Goal: Check status: Check status

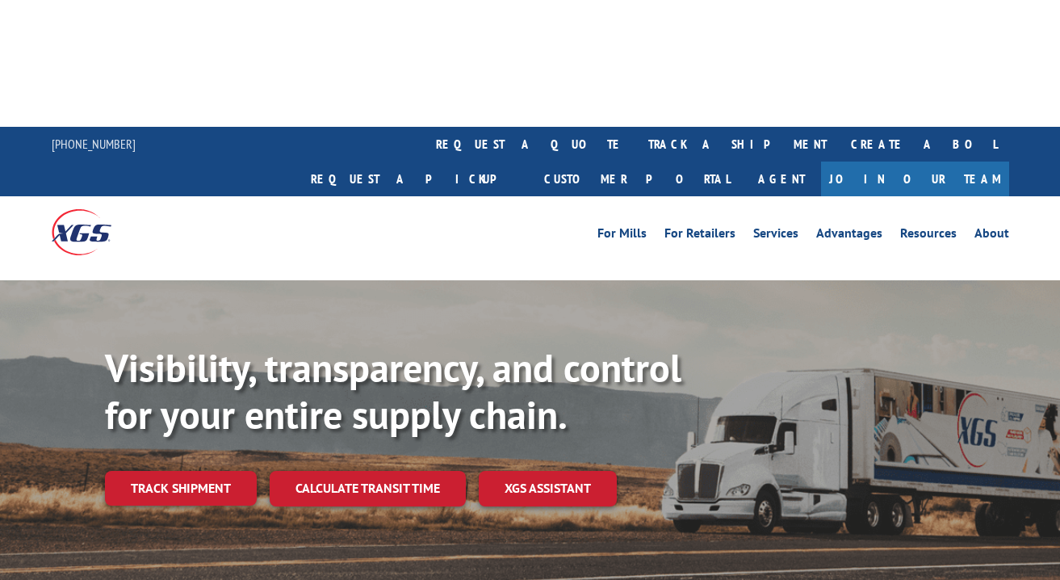
click at [194, 353] on div "Visibility, transparency, and control for your entire supply chain. Track shipm…" at bounding box center [582, 457] width 955 height 225
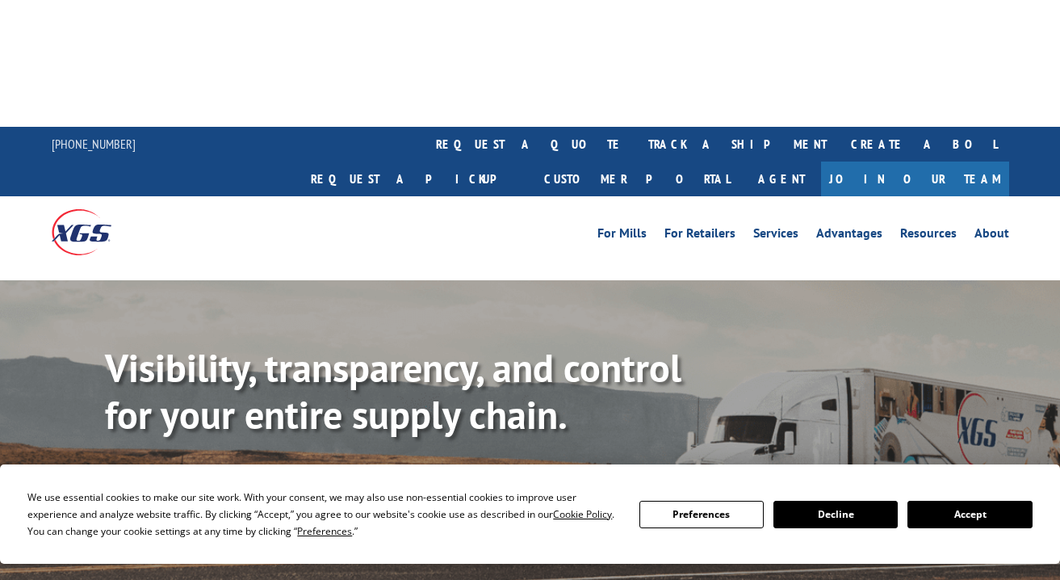
click at [194, 471] on link "Track shipment" at bounding box center [181, 488] width 152 height 34
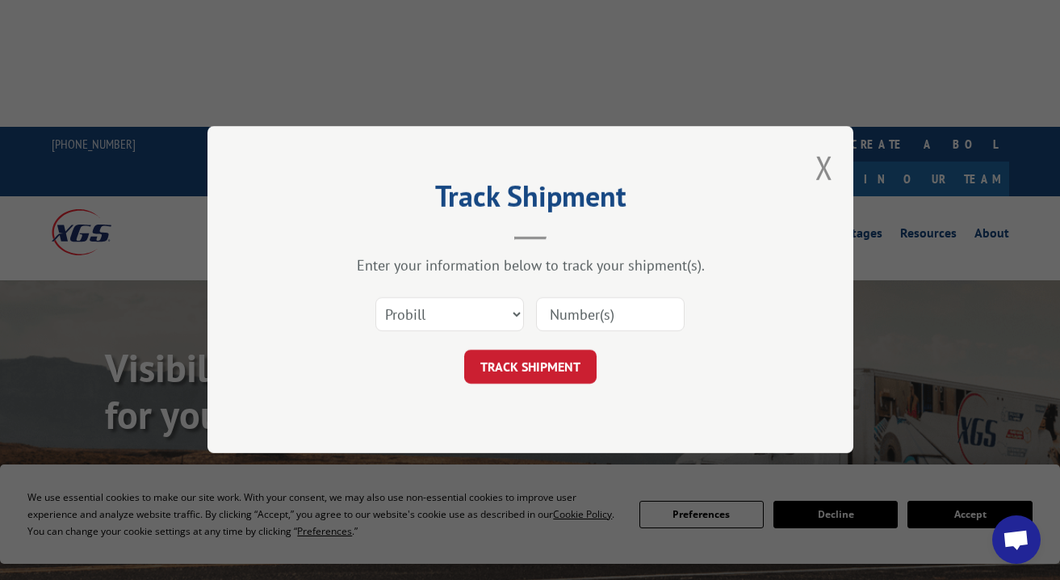
click at [545, 316] on input at bounding box center [610, 315] width 149 height 34
click at [575, 316] on input at bounding box center [610, 315] width 149 height 34
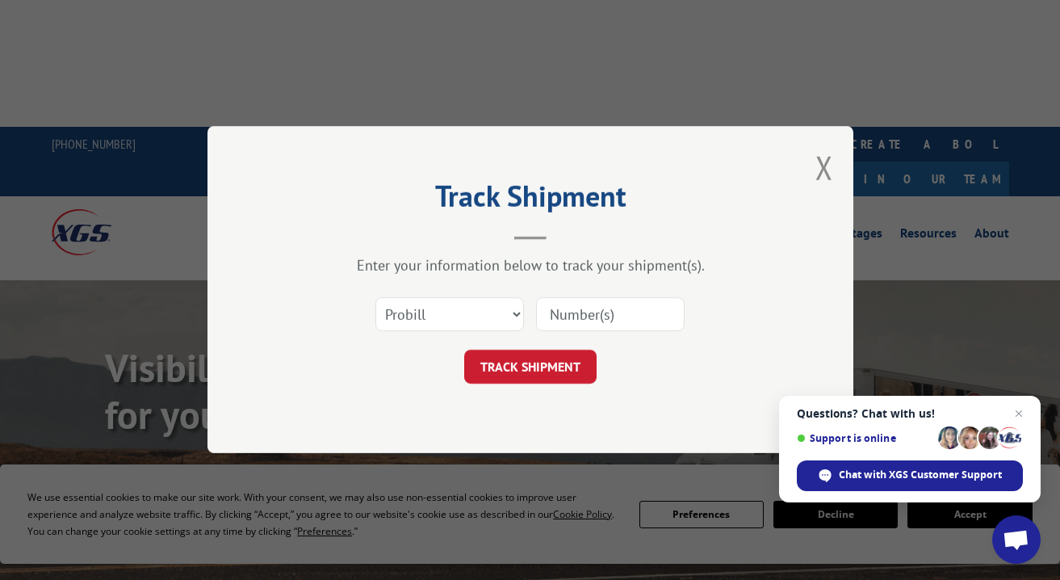
paste input "17564344."
type input "17564344."
click at [541, 380] on button "TRACK SHIPMENT" at bounding box center [530, 367] width 132 height 34
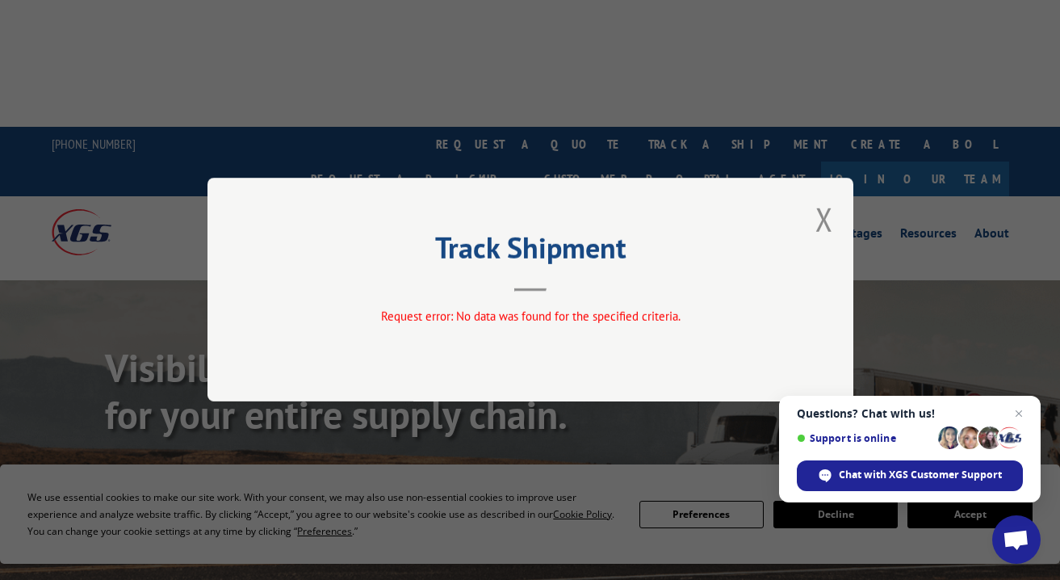
click at [623, 321] on span "Request error: No data was found for the specified criteria." at bounding box center [530, 316] width 300 height 15
click at [1017, 413] on span "Close chat" at bounding box center [1019, 414] width 20 height 20
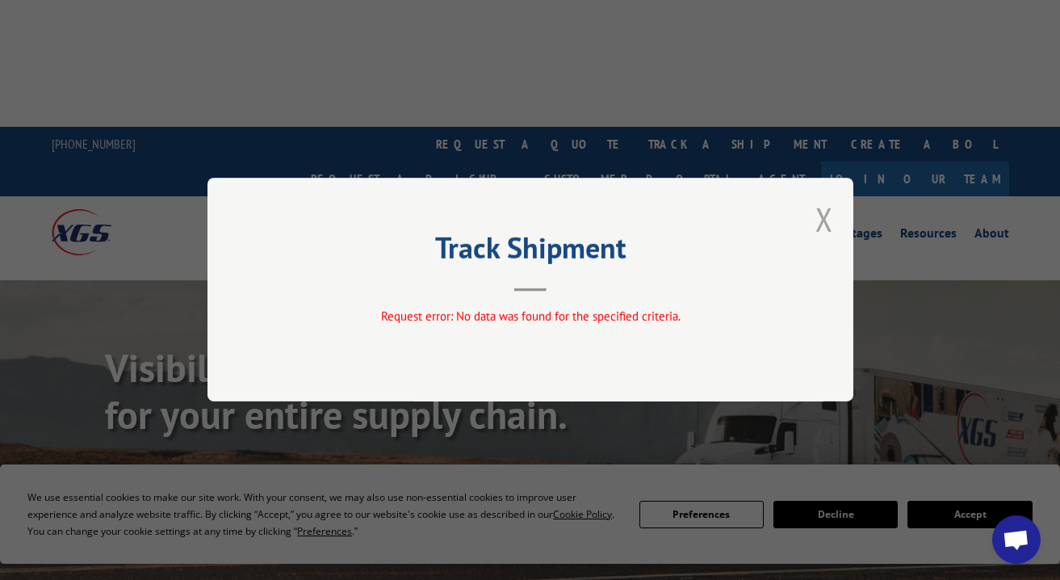
click at [831, 217] on button "Close modal" at bounding box center [825, 219] width 18 height 43
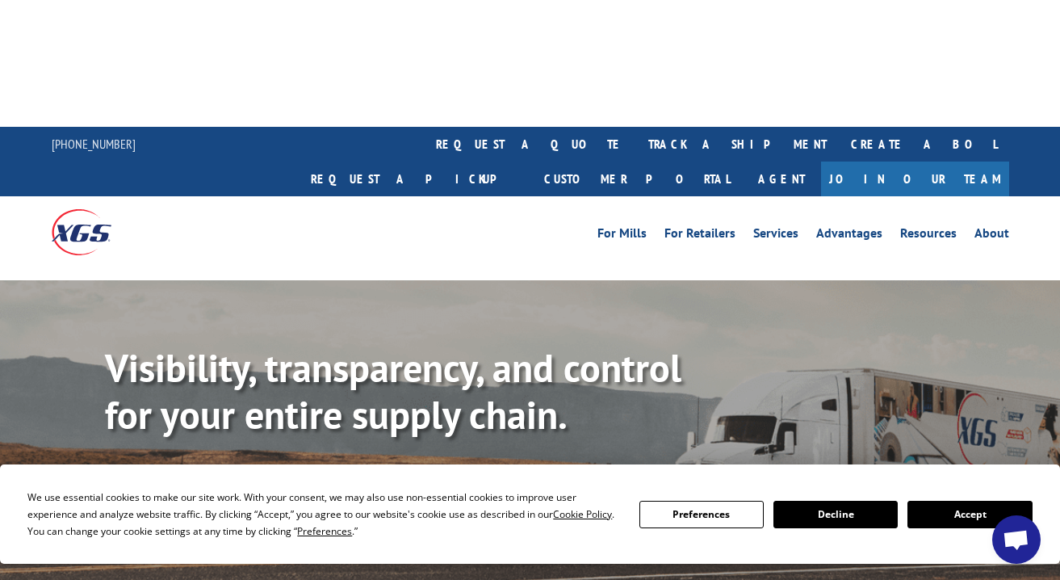
click at [187, 471] on link "Track shipment" at bounding box center [181, 488] width 152 height 34
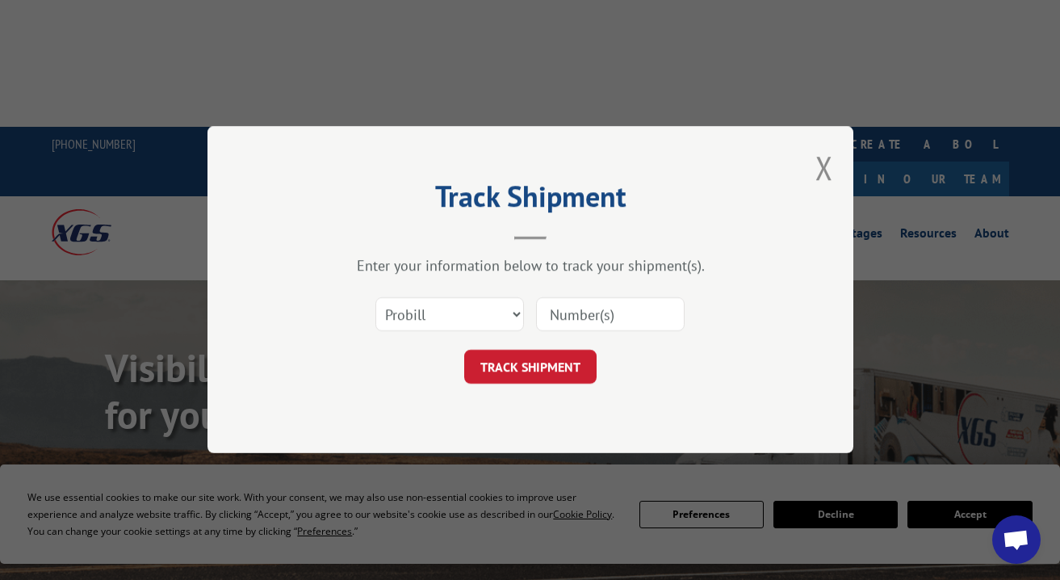
click at [644, 315] on input at bounding box center [610, 315] width 149 height 34
paste input "17564344."
type input "17564344"
click at [531, 363] on button "TRACK SHIPMENT" at bounding box center [530, 367] width 132 height 34
